Goal: Find specific page/section: Find specific page/section

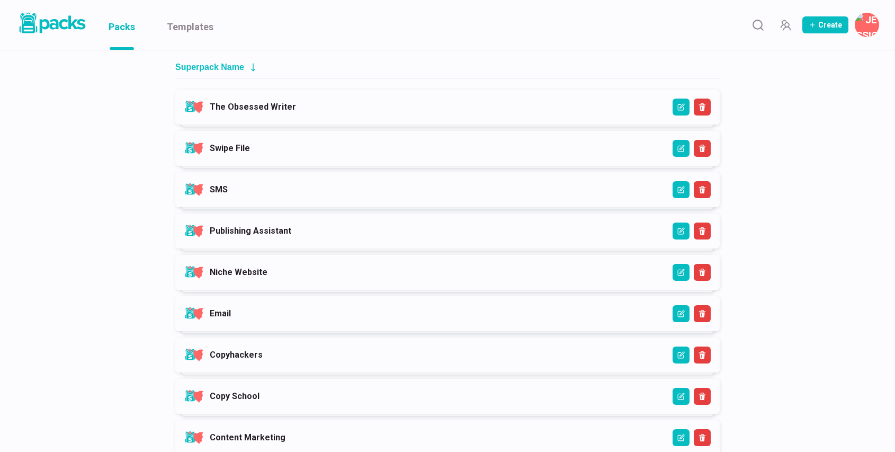
scroll to position [58, 0]
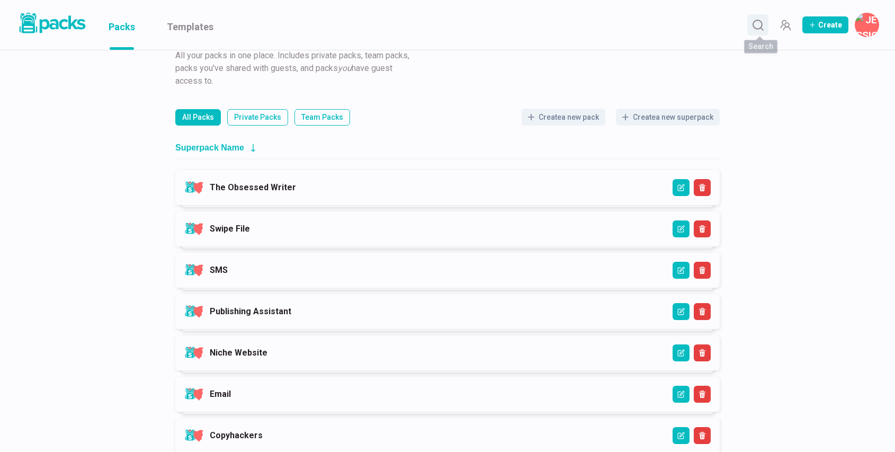
click at [769, 14] on div at bounding box center [757, 24] width 21 height 21
click at [756, 23] on icon "Search" at bounding box center [758, 25] width 13 height 13
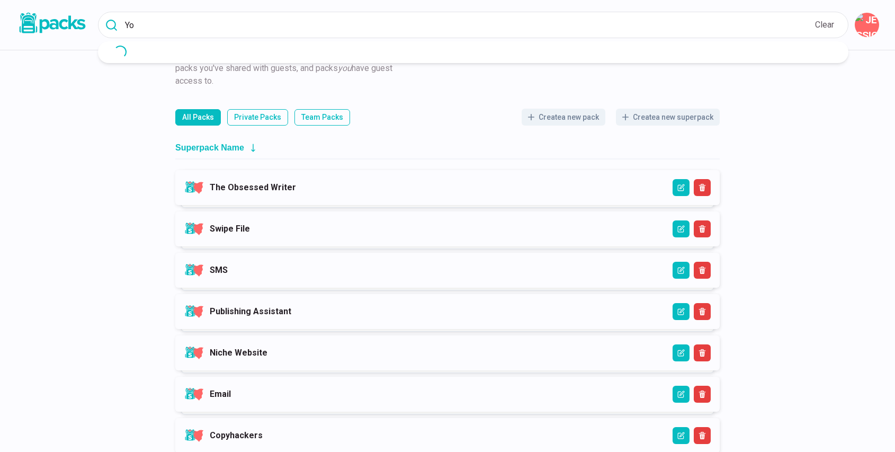
type input "Y"
type input "copyhackers"
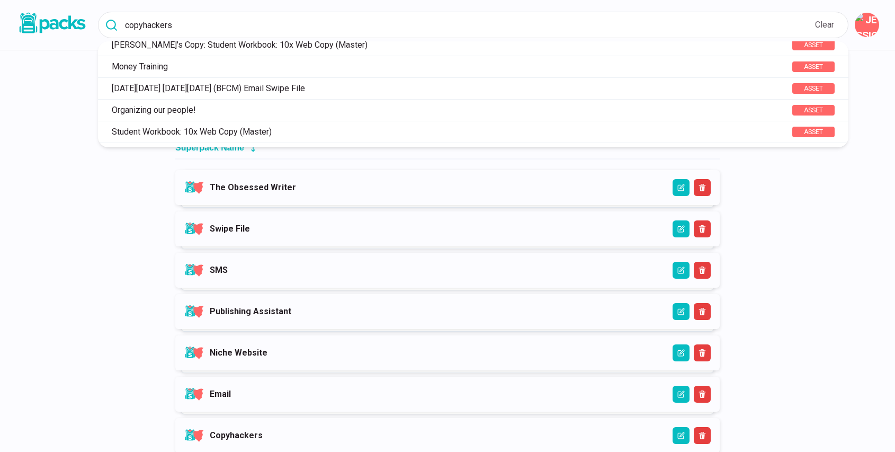
scroll to position [285, 0]
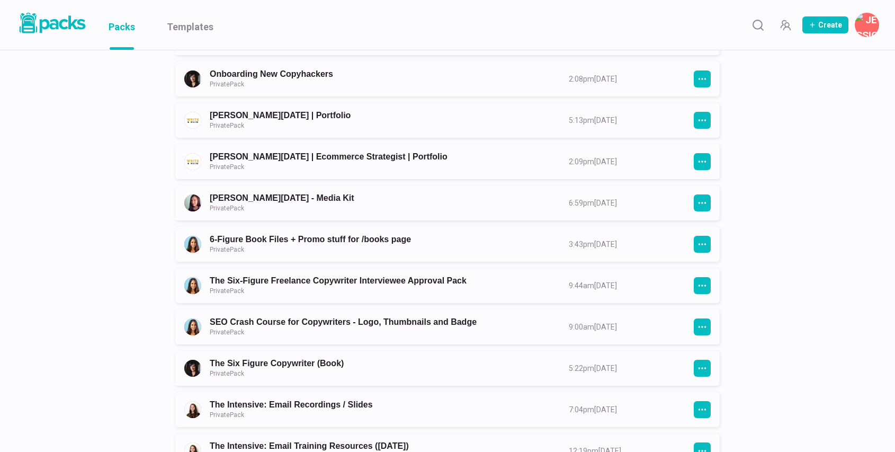
scroll to position [1046, 0]
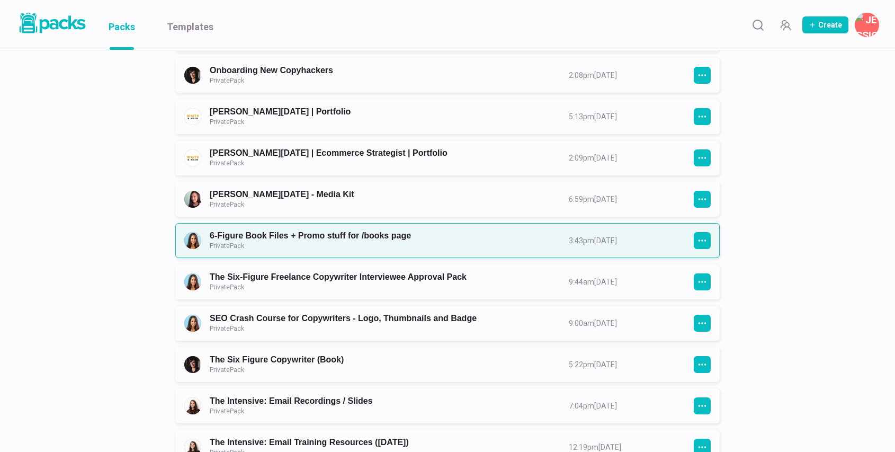
click at [314, 237] on link "6-Figure Book Files + Promo stuff for /books page Private Pack" at bounding box center [380, 240] width 340 height 20
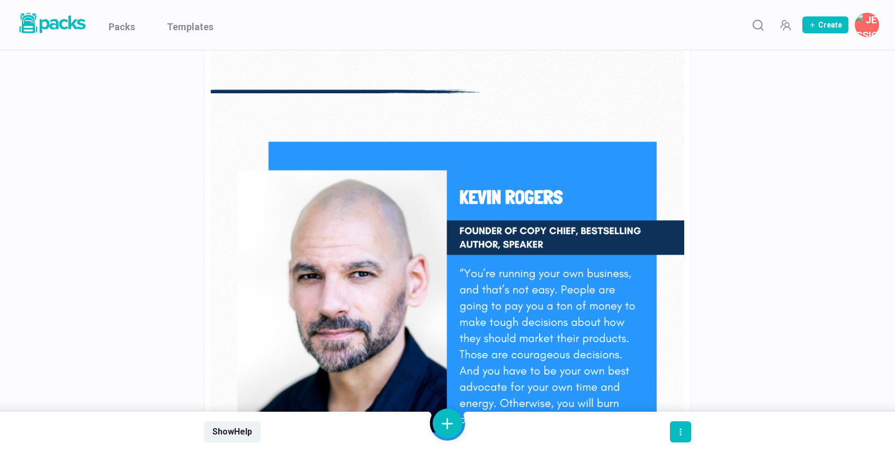
scroll to position [19464, 0]
